Goal: Task Accomplishment & Management: Manage account settings

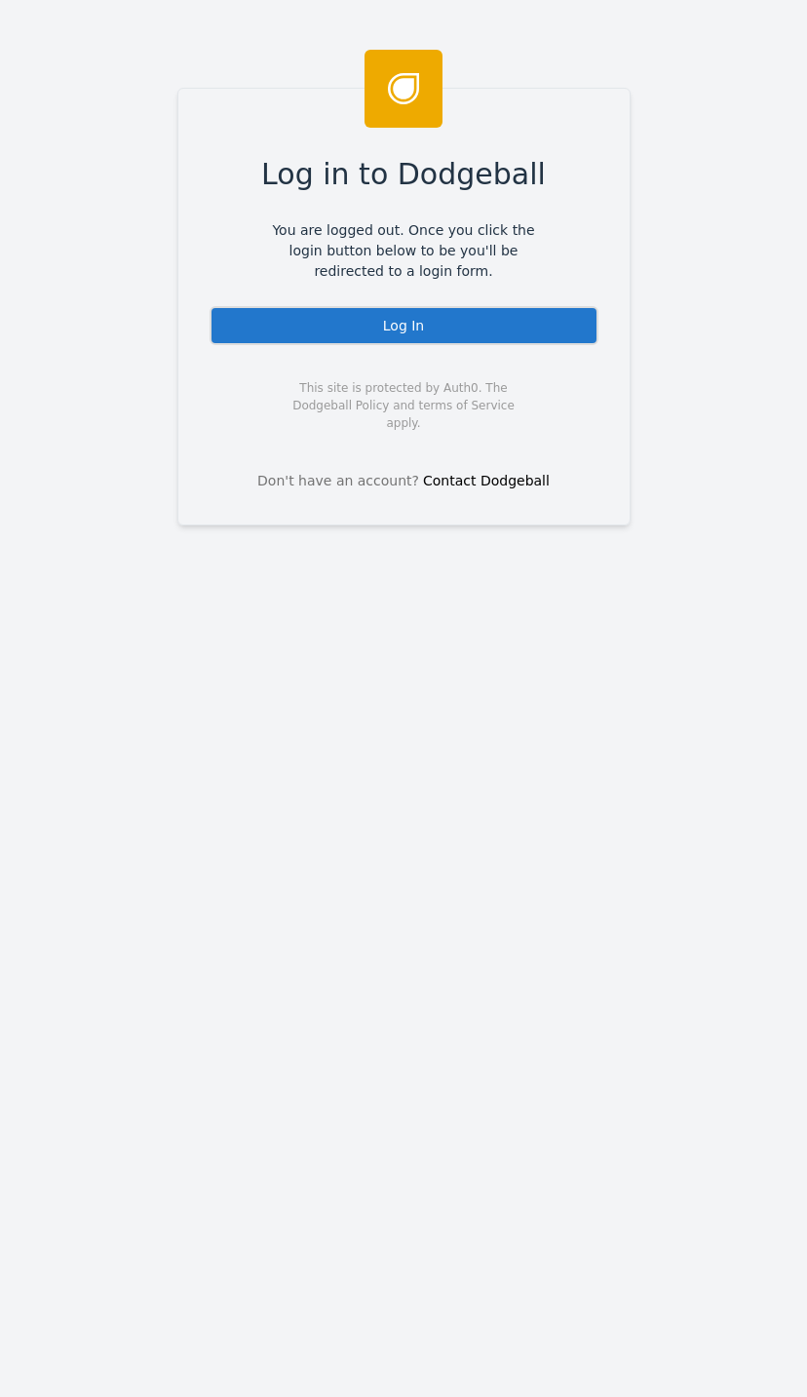
click at [530, 333] on div "Log In" at bounding box center [404, 325] width 389 height 39
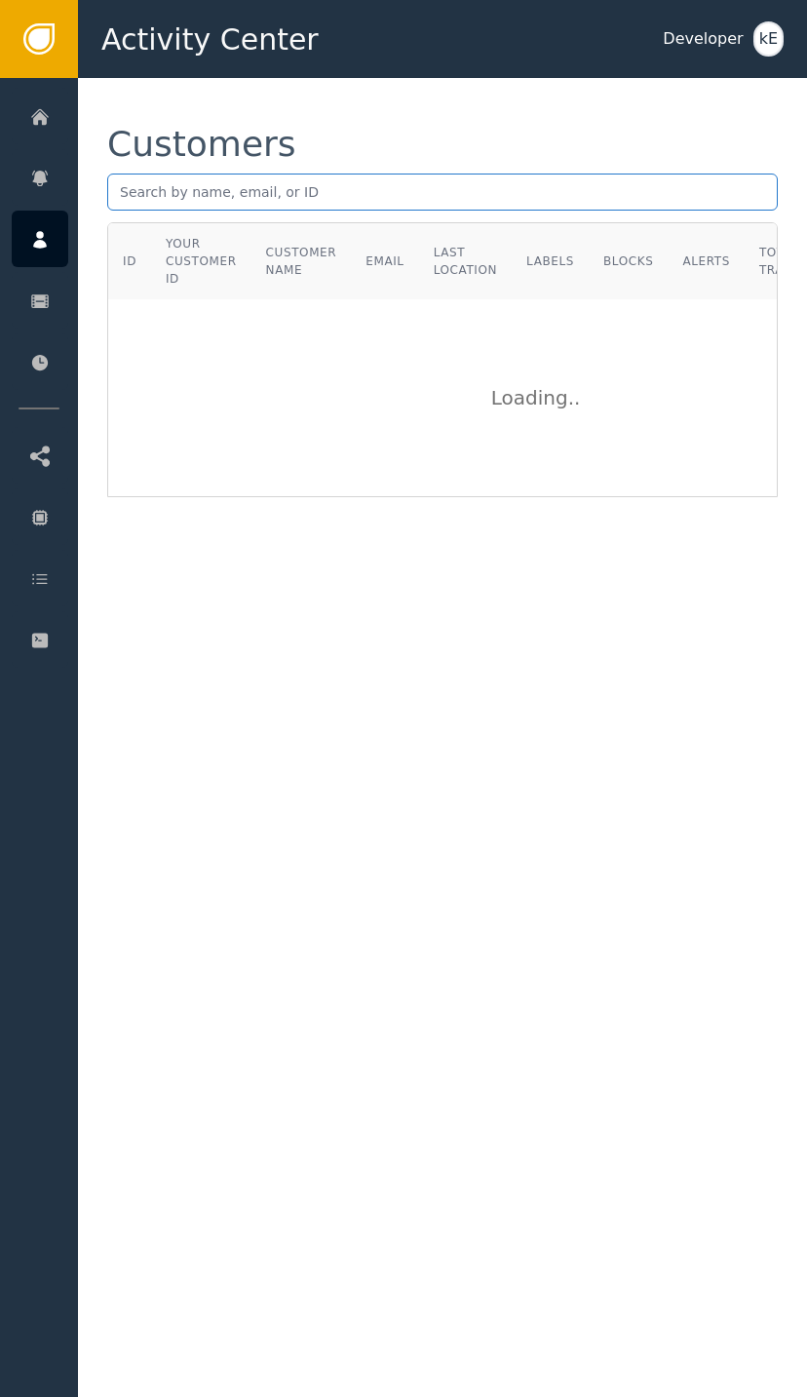
click at [280, 206] on input "text" at bounding box center [442, 192] width 671 height 37
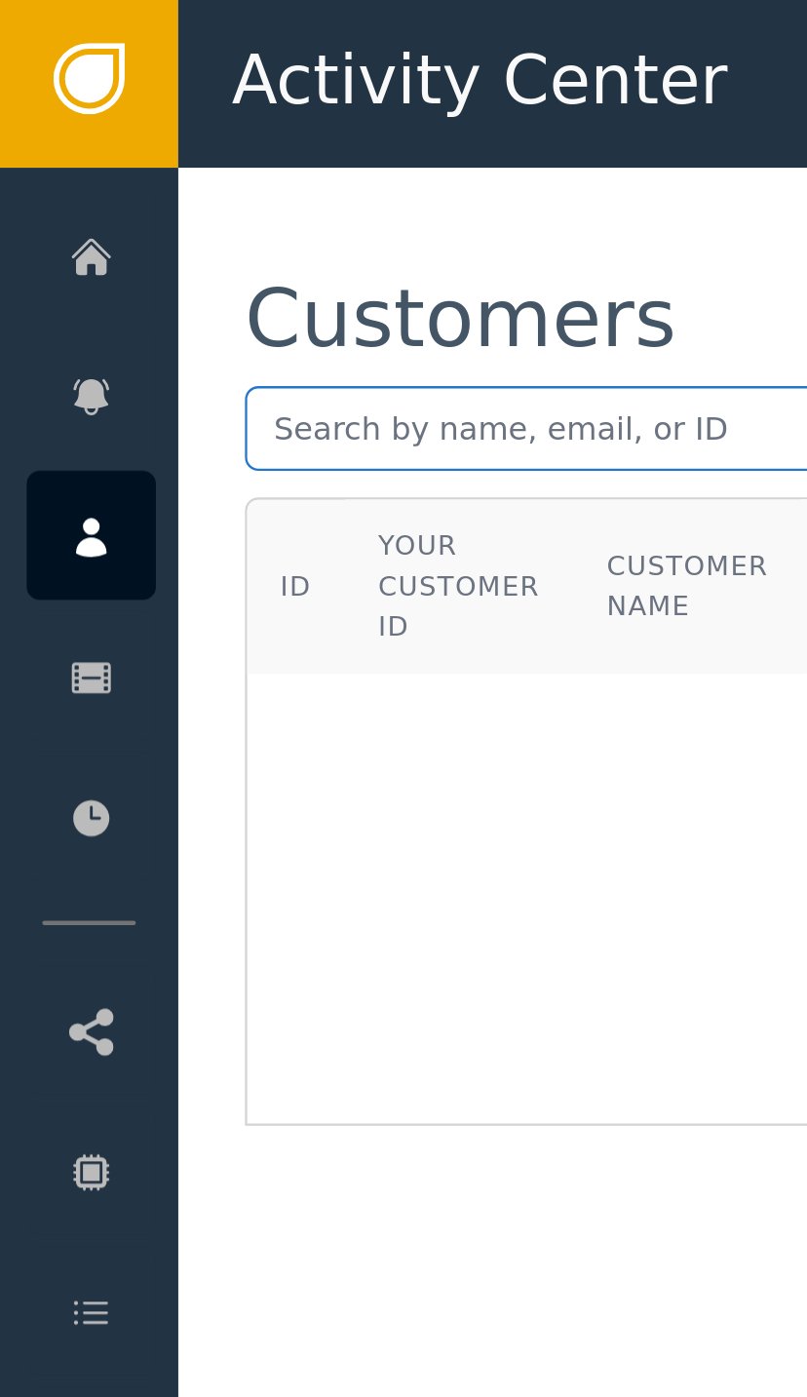
click at [158, 182] on input "text" at bounding box center [442, 192] width 671 height 37
paste input "I’m having the same issue and my email is [EMAIL_ADDRESS][DOMAIN_NAME]"
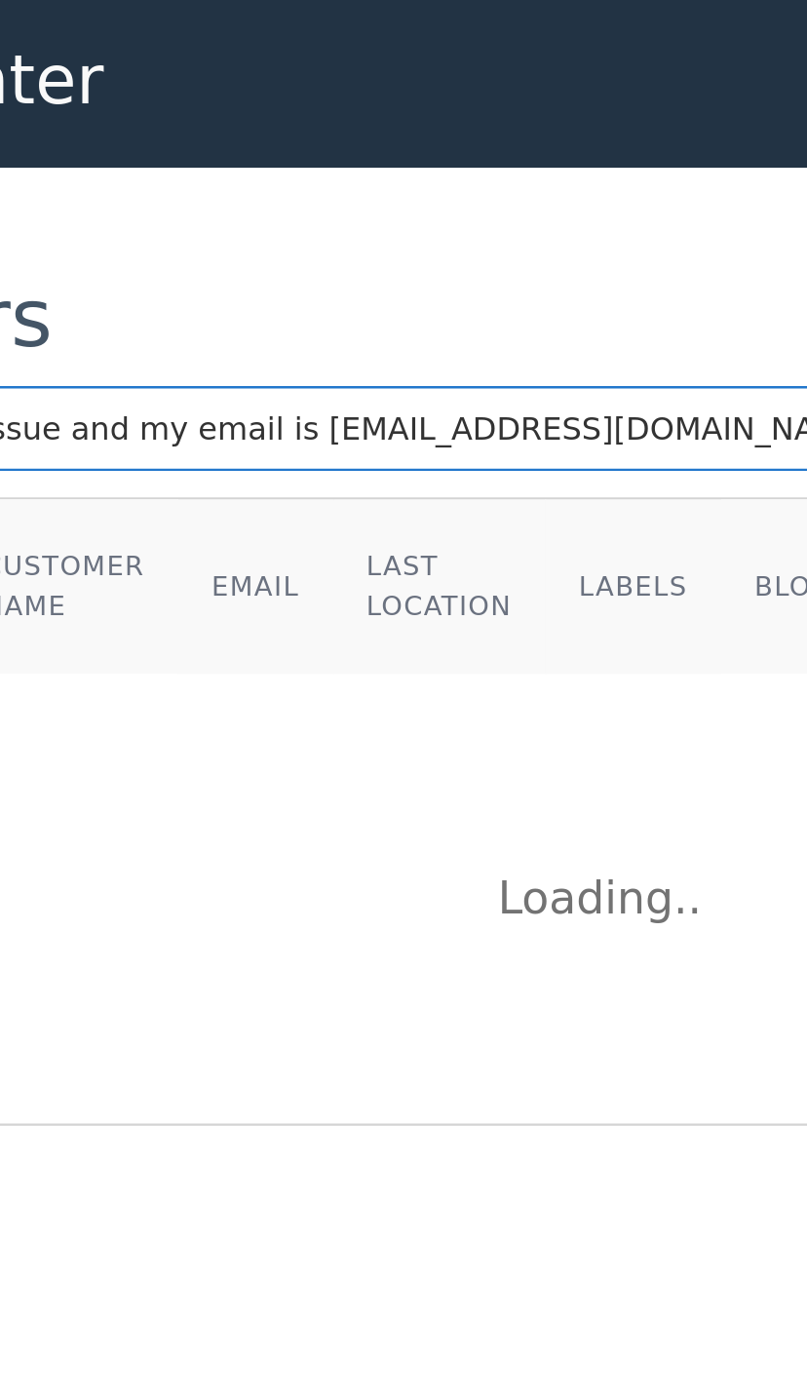
click at [138, 187] on input "I’m having the same issue and my email is [EMAIL_ADDRESS][DOMAIN_NAME]" at bounding box center [442, 192] width 671 height 37
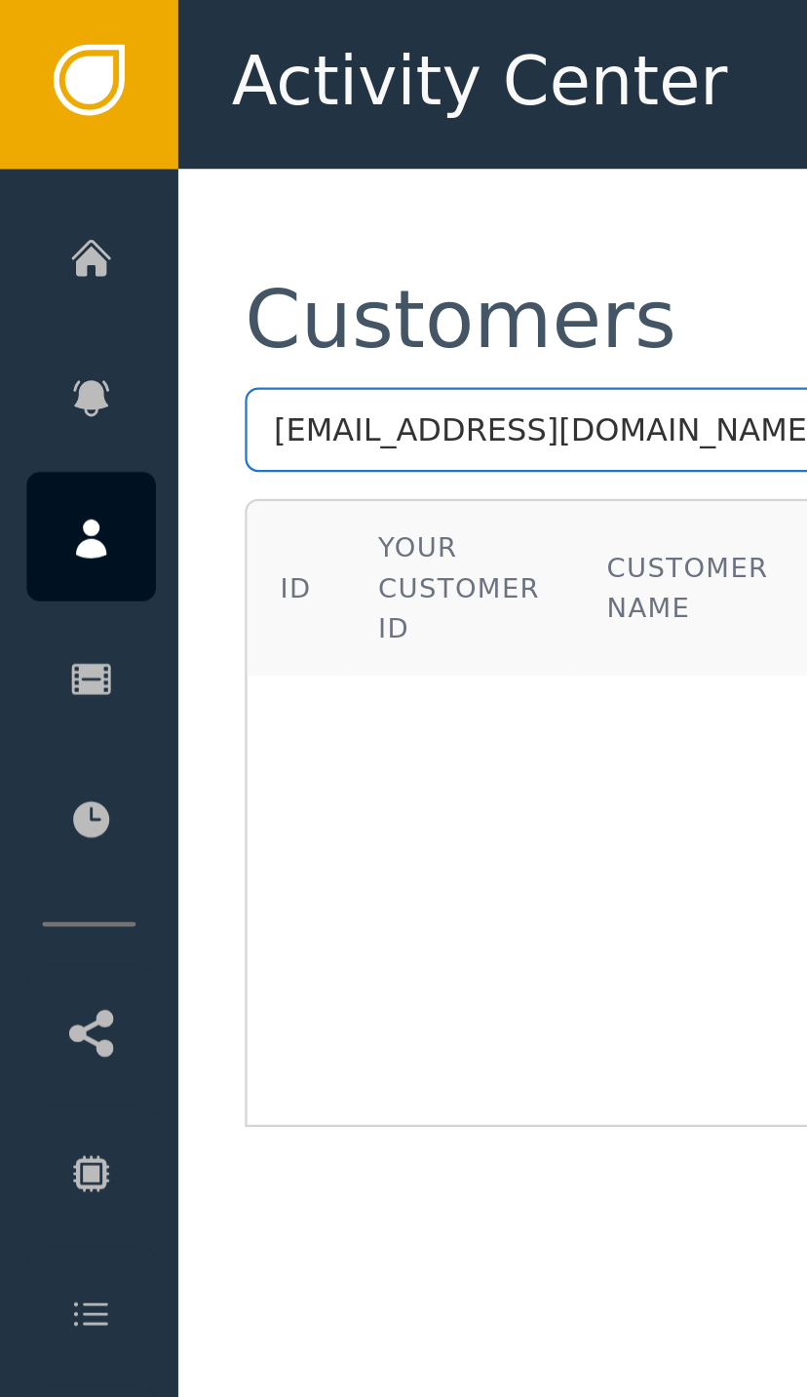
type input "[EMAIL_ADDRESS][DOMAIN_NAME]"
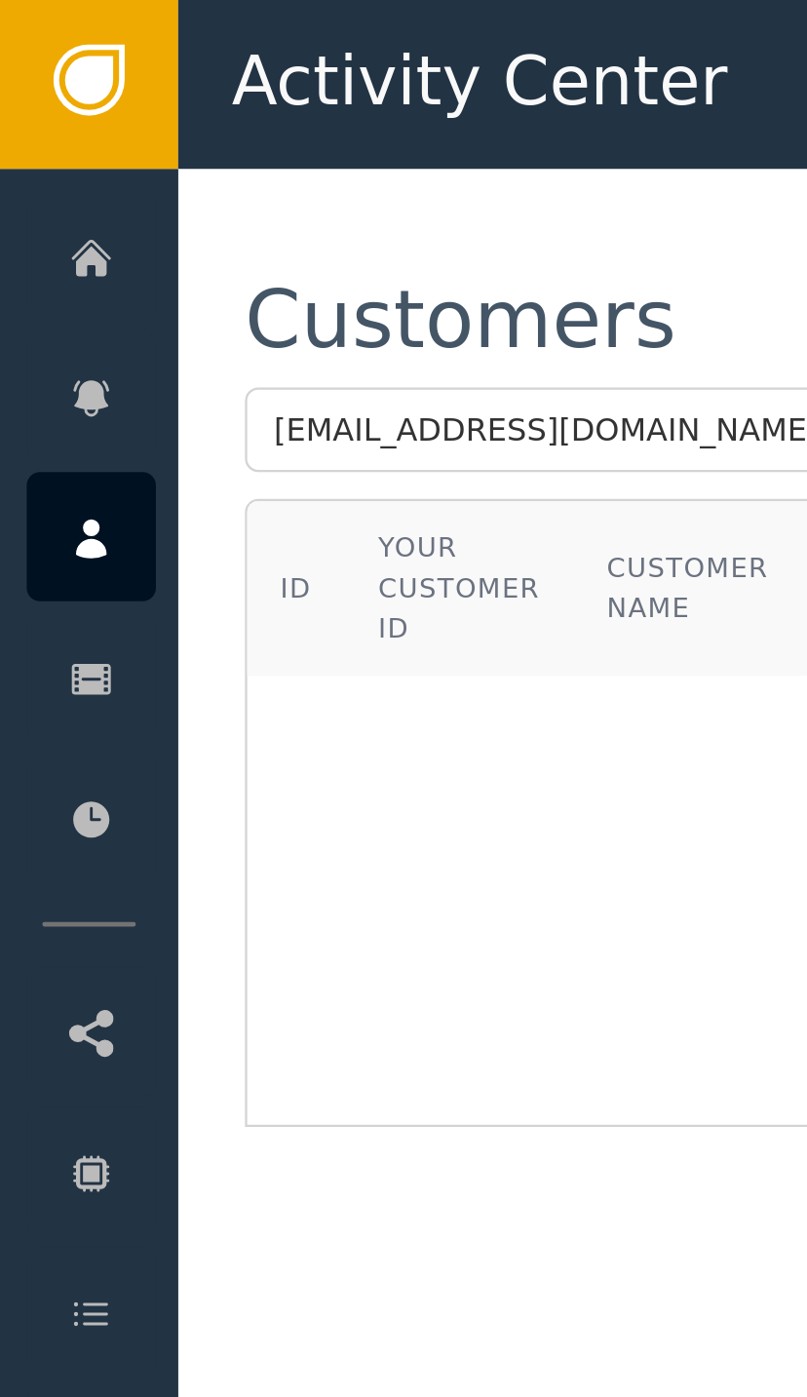
click at [329, 334] on div "Loading" at bounding box center [539, 397] width 861 height 195
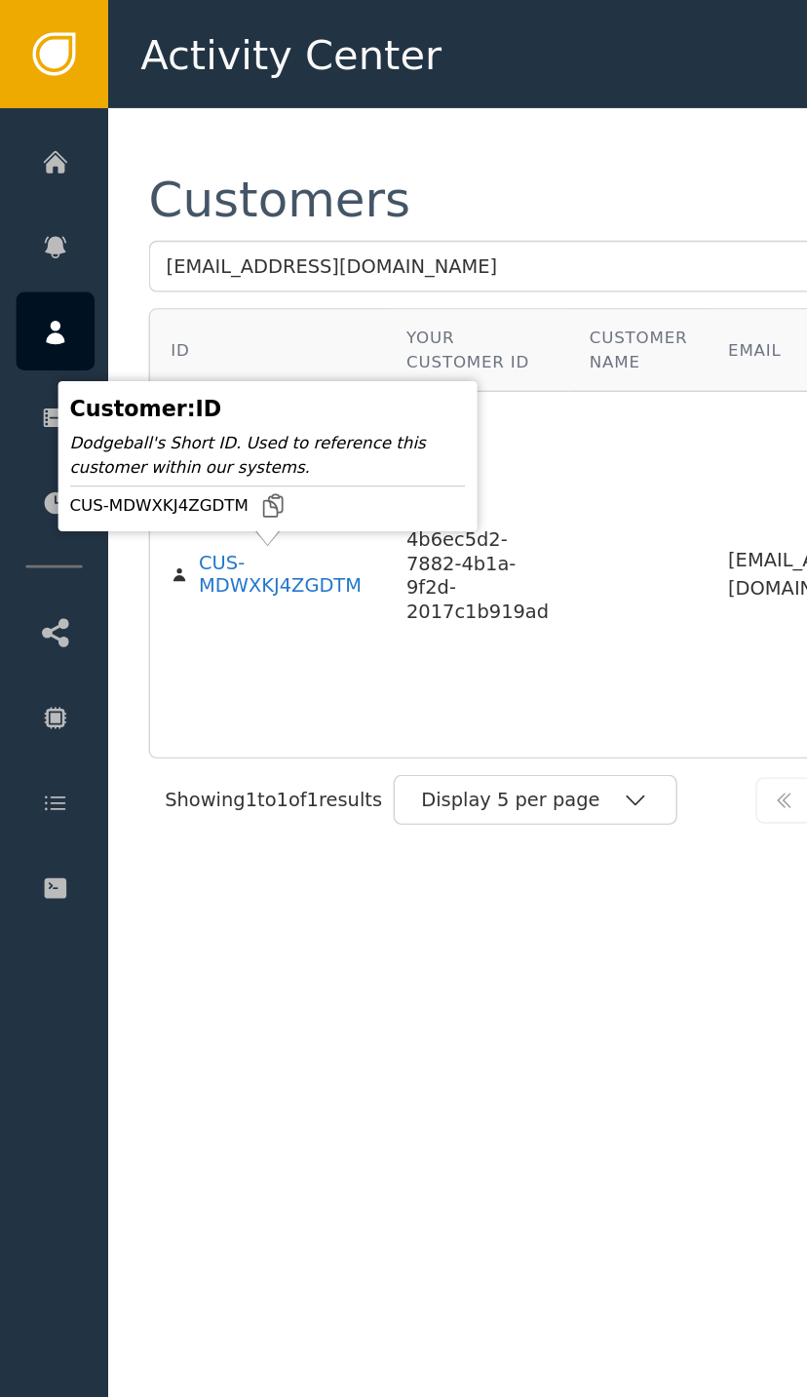
click at [203, 411] on div "CUS-MDWXKJ4ZGDTM" at bounding box center [203, 415] width 121 height 34
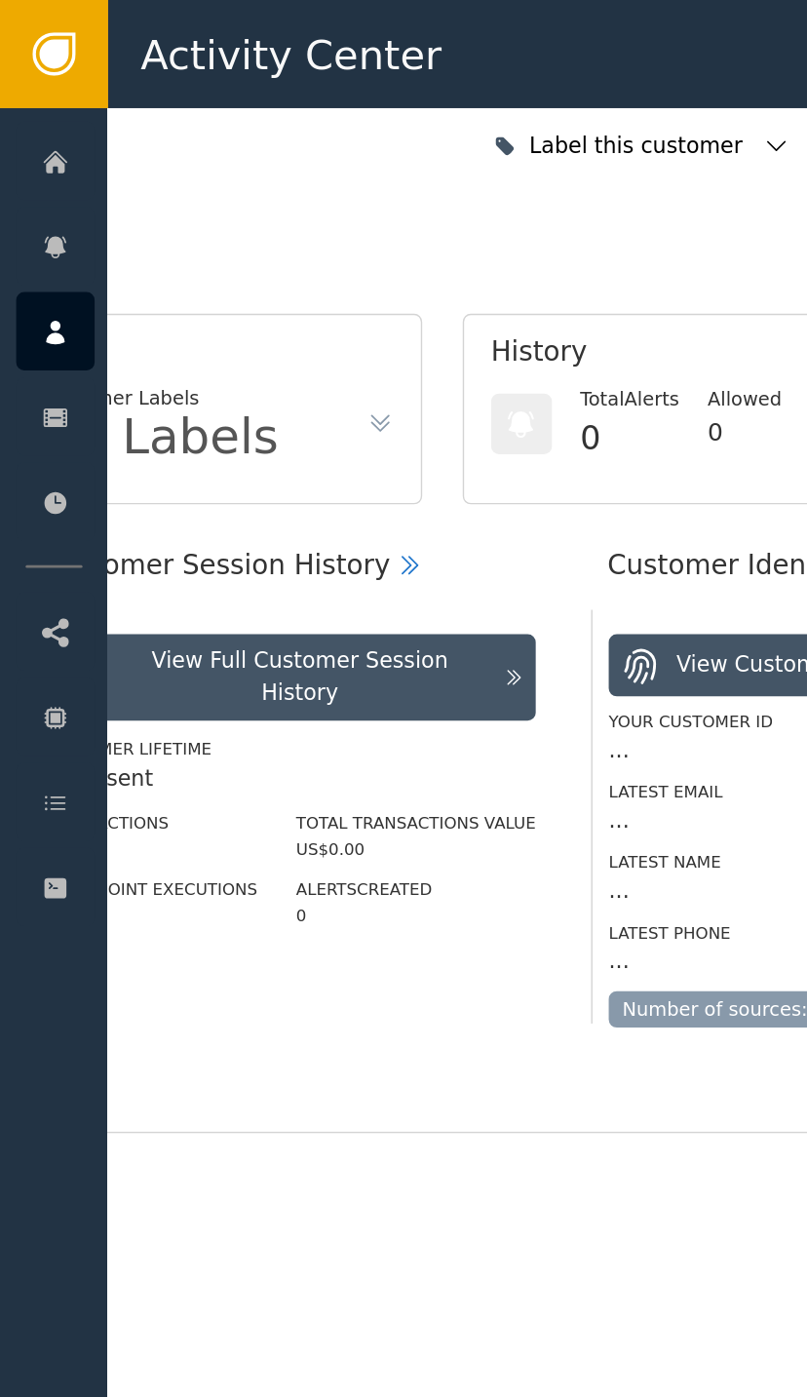
scroll to position [0, 523]
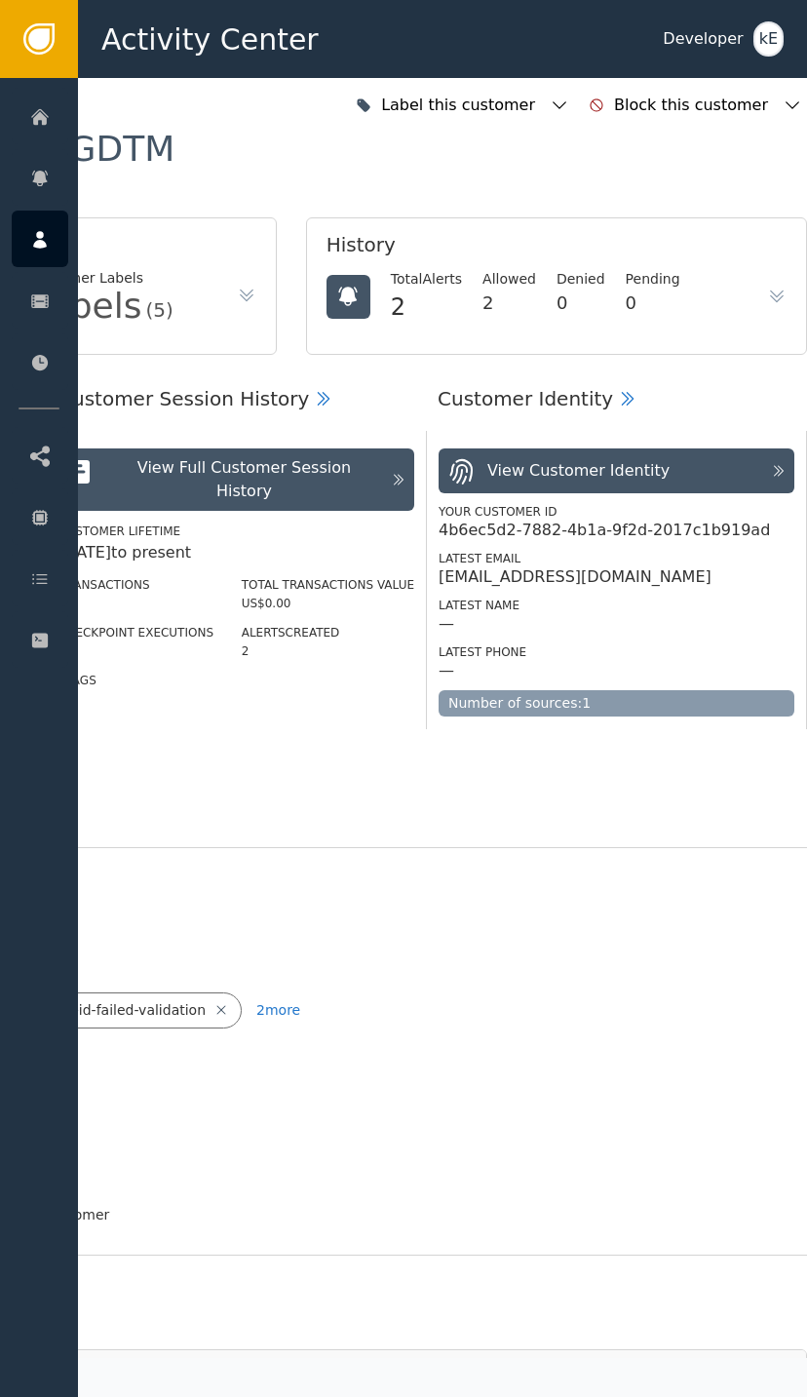
click at [564, 100] on icon "button" at bounding box center [559, 105] width 19 height 19
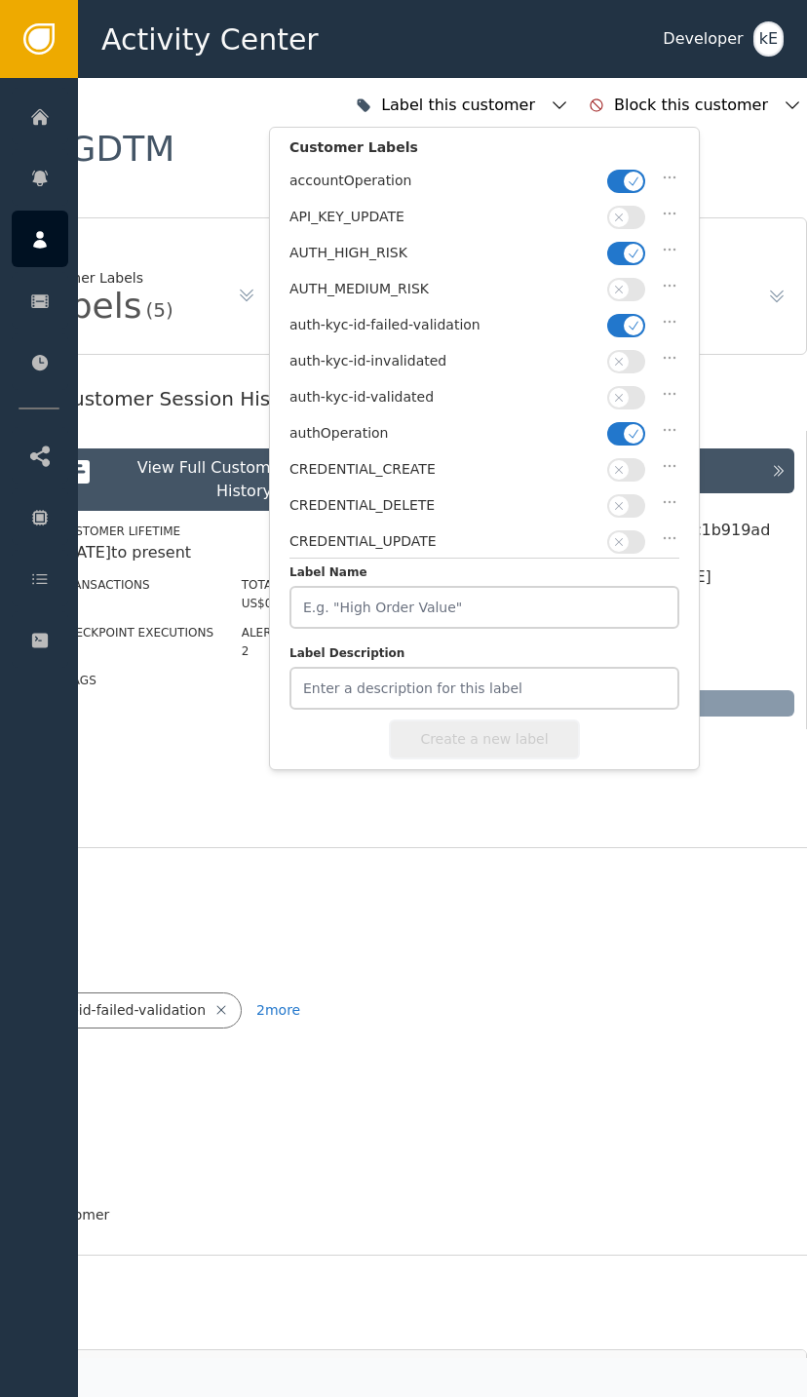
click at [625, 256] on span "button" at bounding box center [633, 253] width 19 height 19
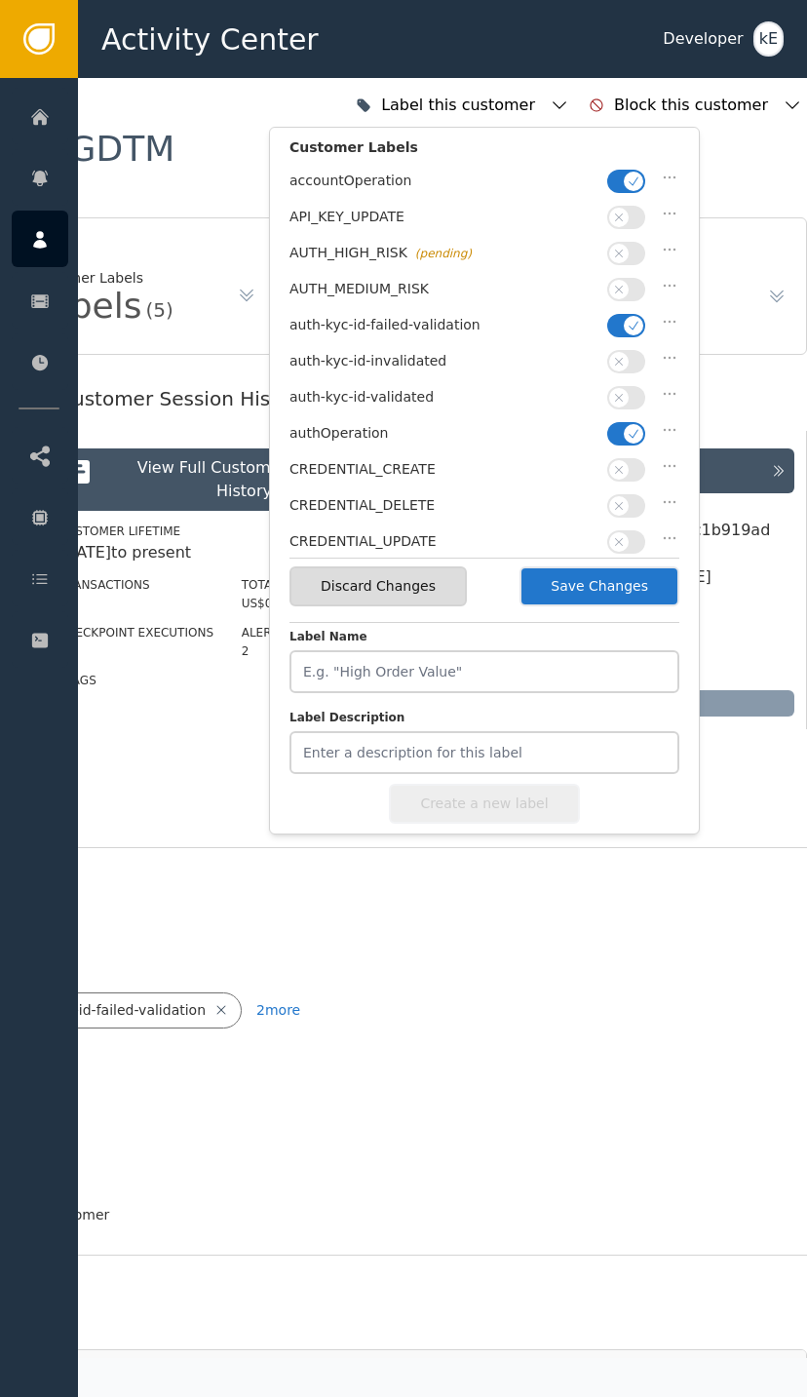
click at [619, 326] on button "button" at bounding box center [626, 325] width 38 height 23
click at [633, 395] on button "button" at bounding box center [626, 397] width 38 height 23
click at [616, 594] on button "Save Changes" at bounding box center [600, 586] width 160 height 40
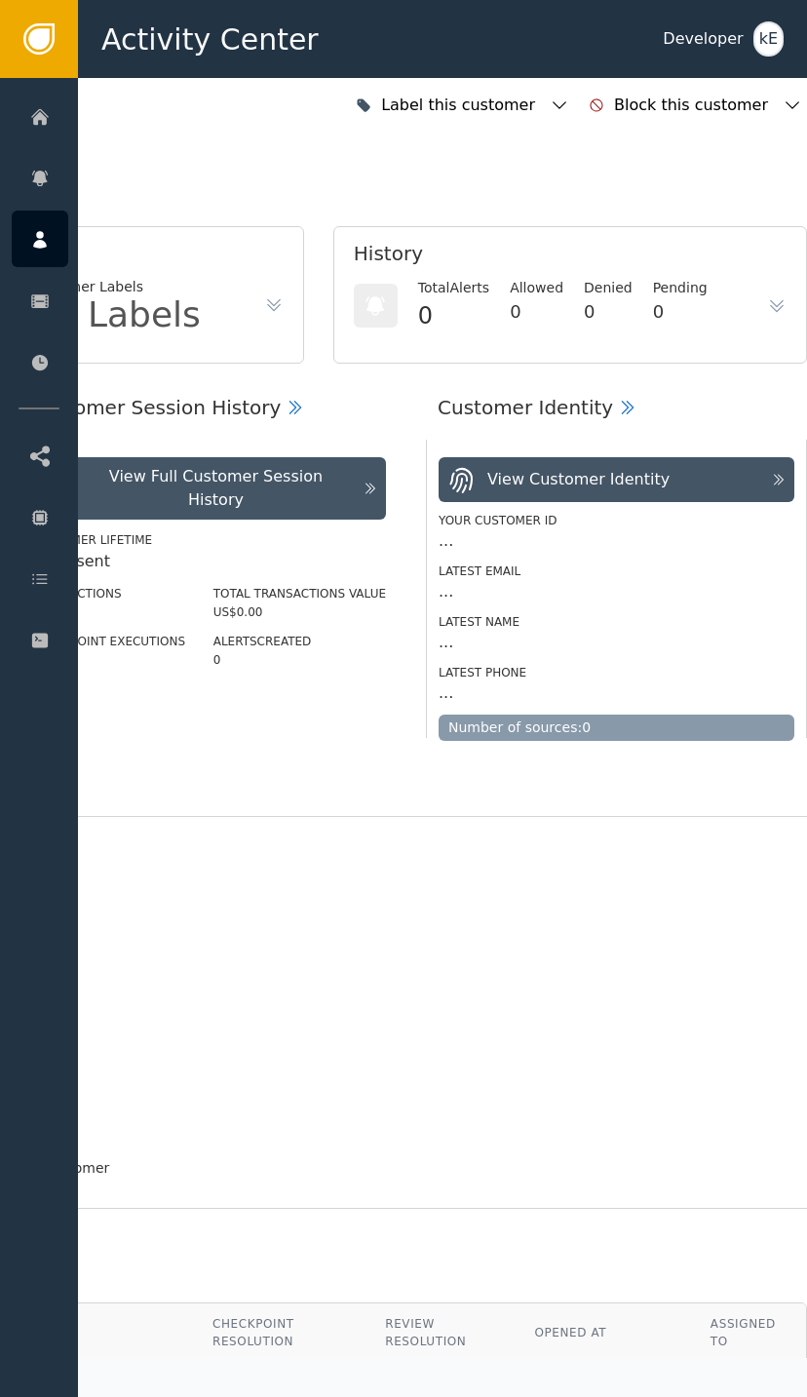
click at [56, 582] on div at bounding box center [40, 578] width 57 height 57
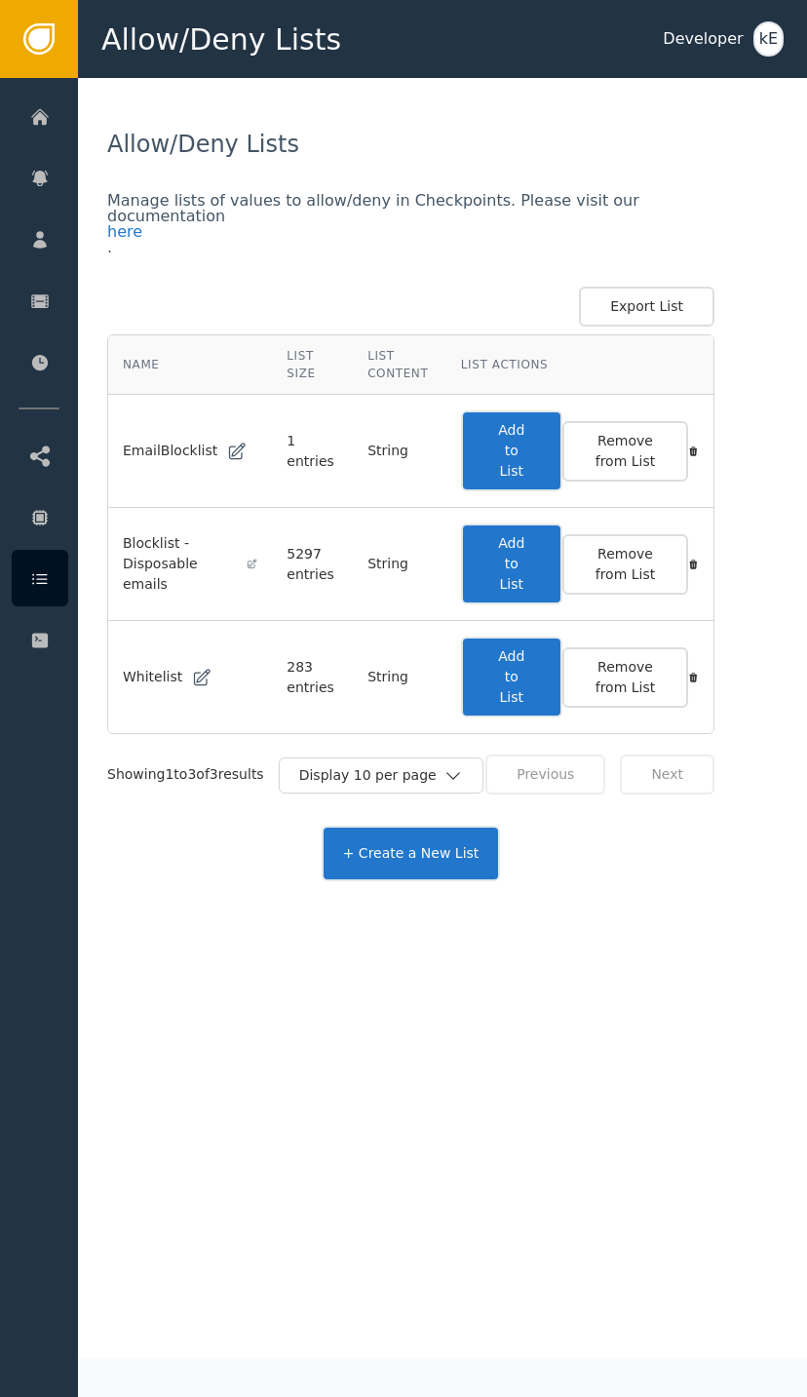
click at [557, 669] on button "Add to List" at bounding box center [511, 677] width 101 height 81
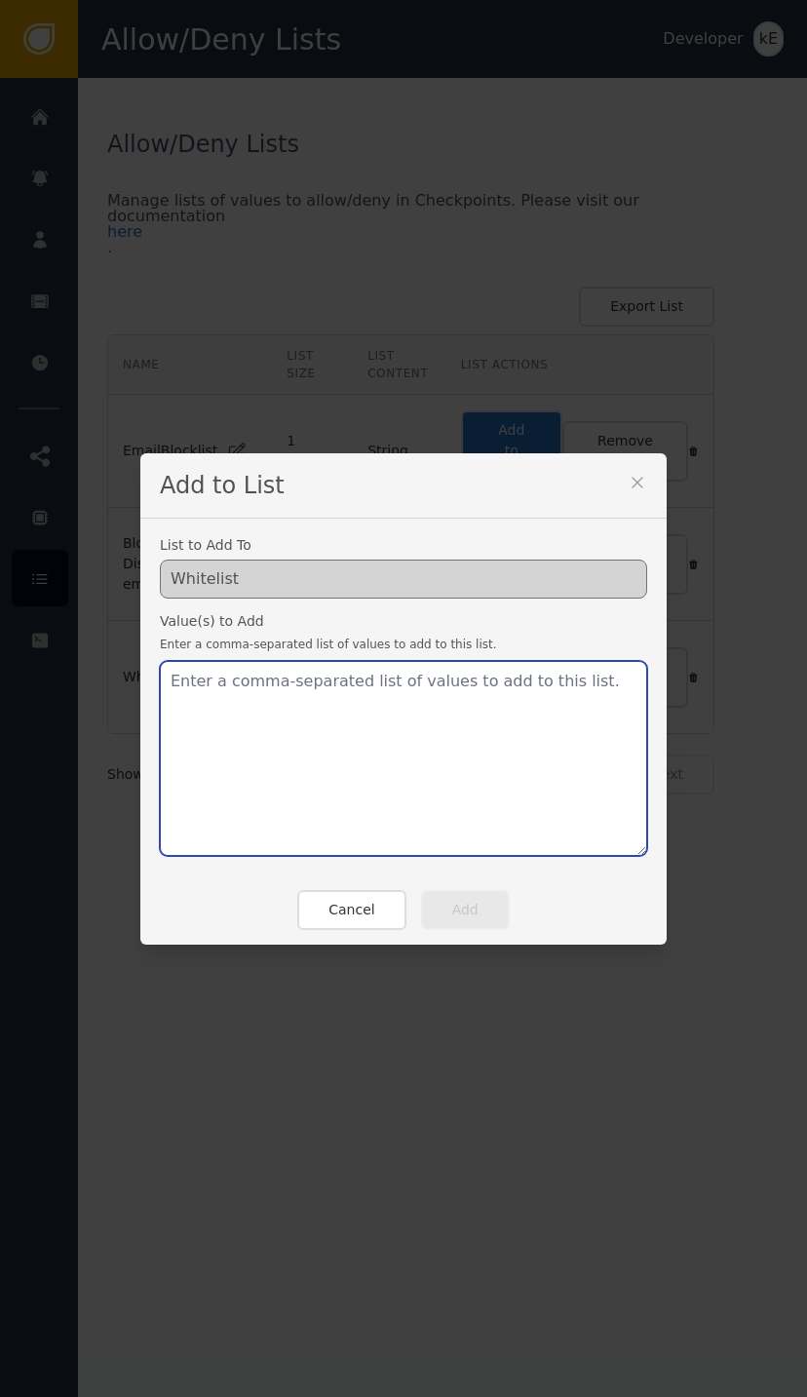
click at [329, 702] on textarea at bounding box center [403, 758] width 487 height 195
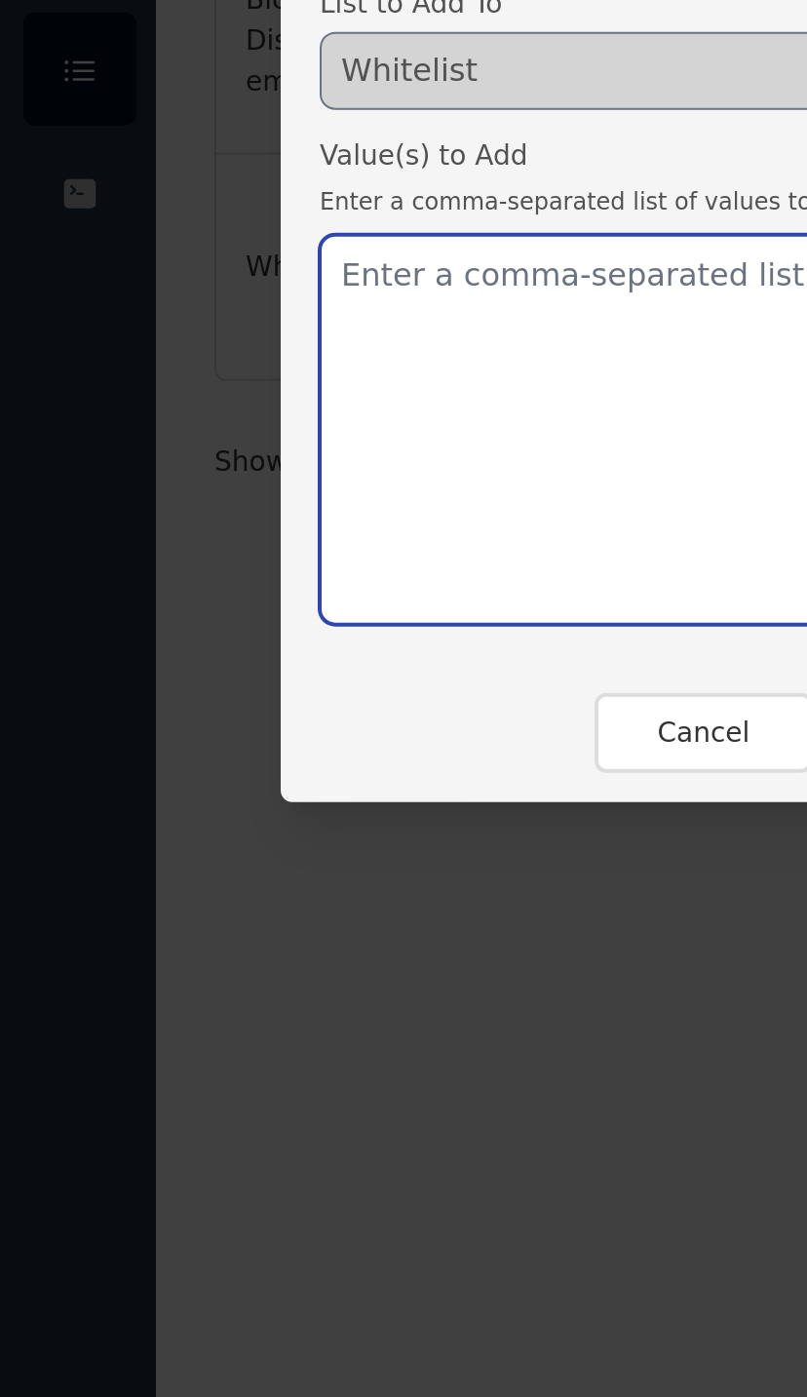
paste textarea "[EMAIL_ADDRESS][DOMAIN_NAME]"
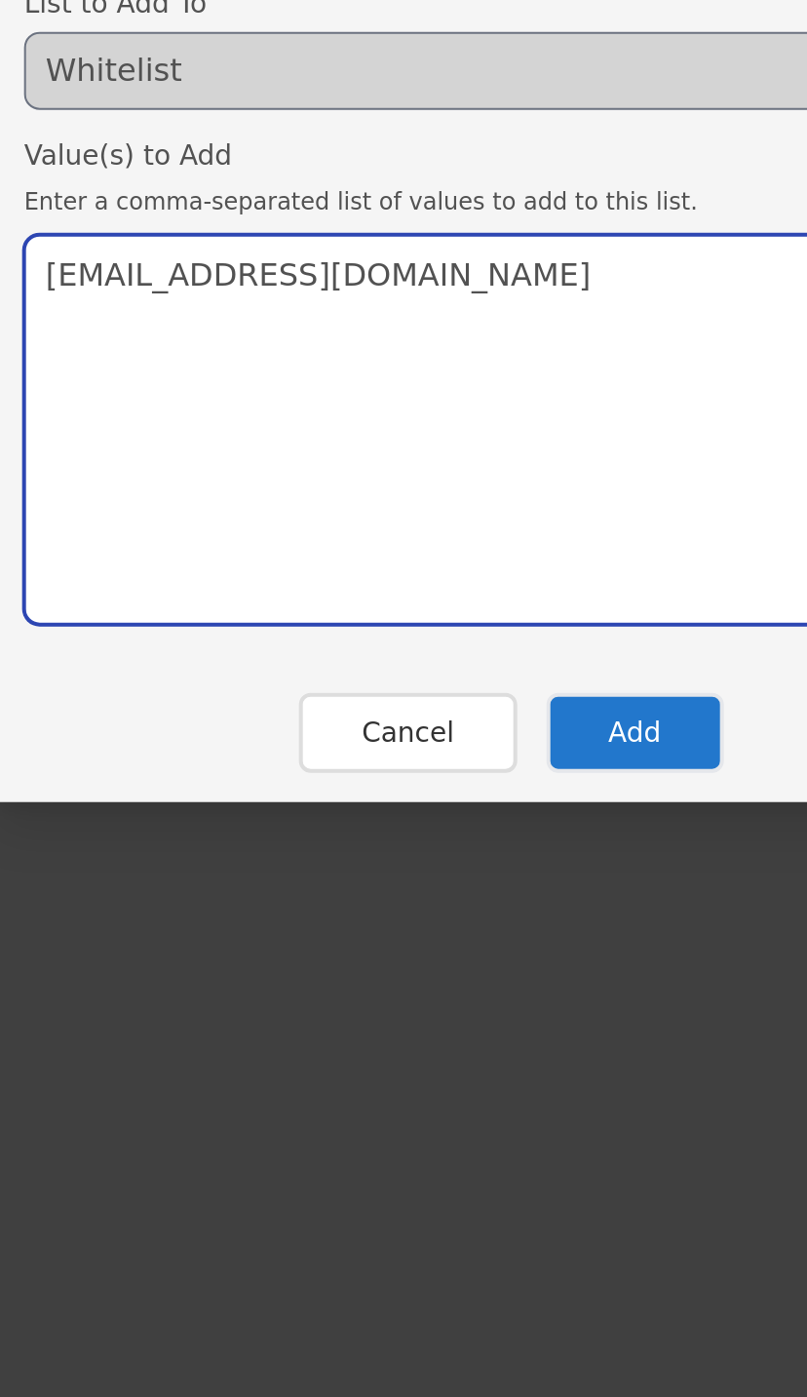
type textarea "[EMAIL_ADDRESS][DOMAIN_NAME]"
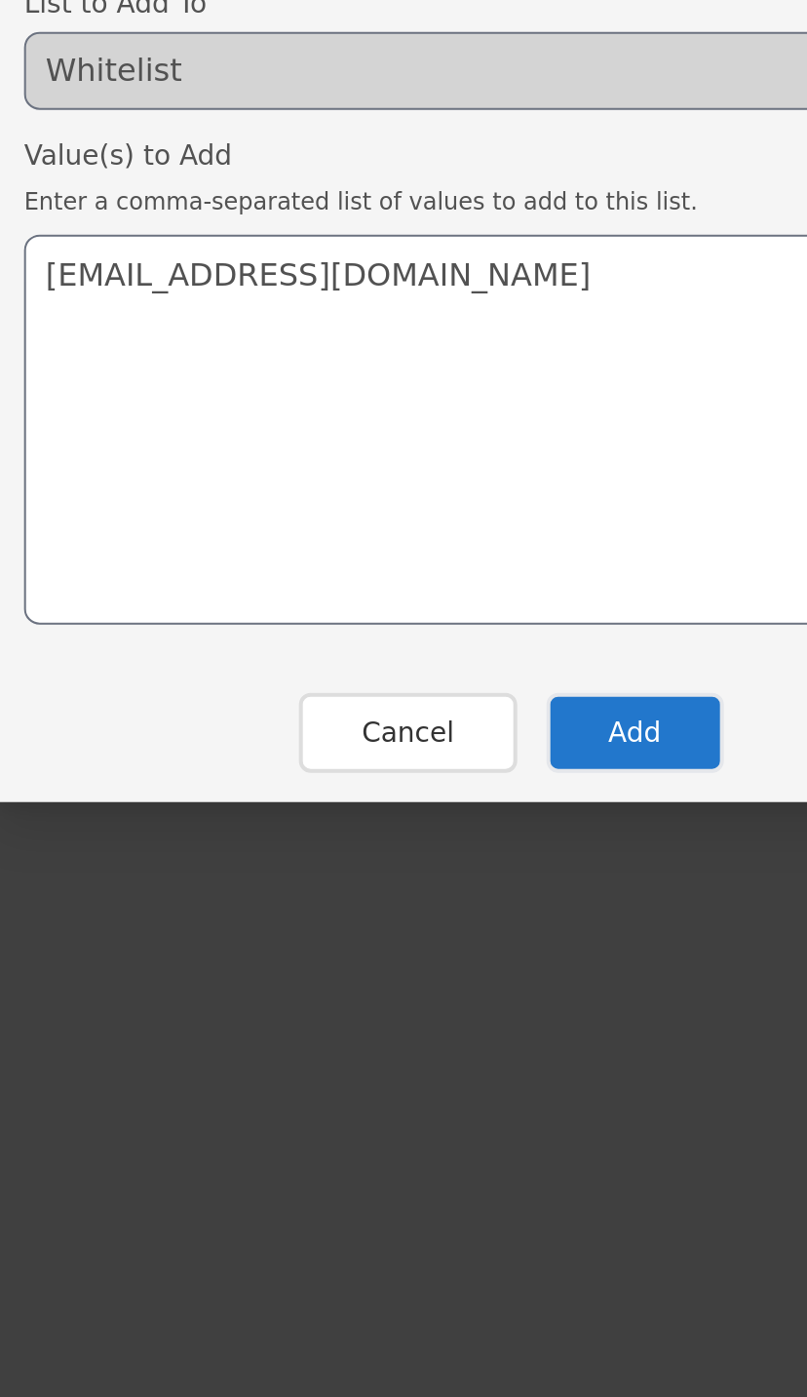
click at [421, 890] on button "Add" at bounding box center [465, 910] width 89 height 40
